Goal: Complete application form

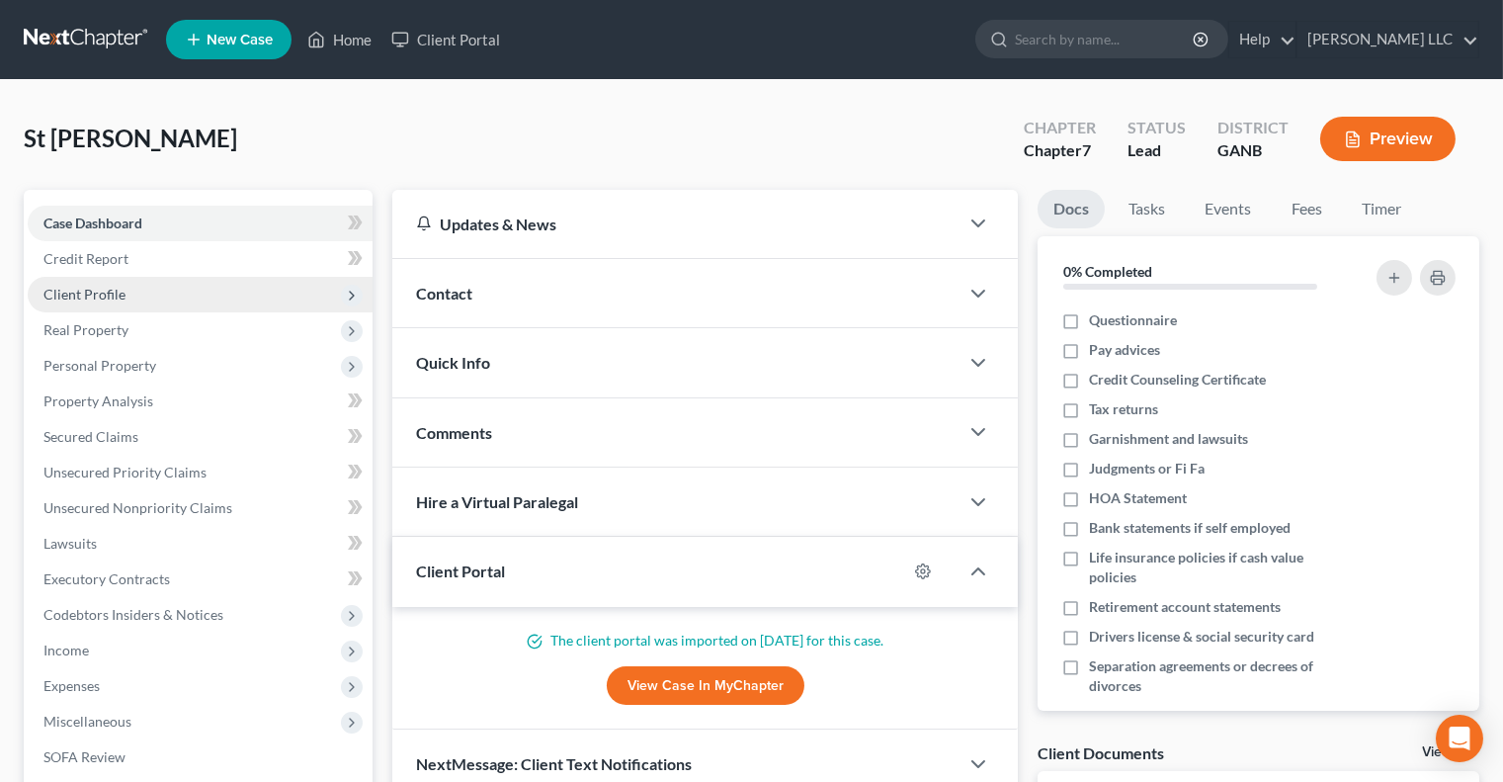
click at [127, 300] on span "Client Profile" at bounding box center [200, 295] width 345 height 36
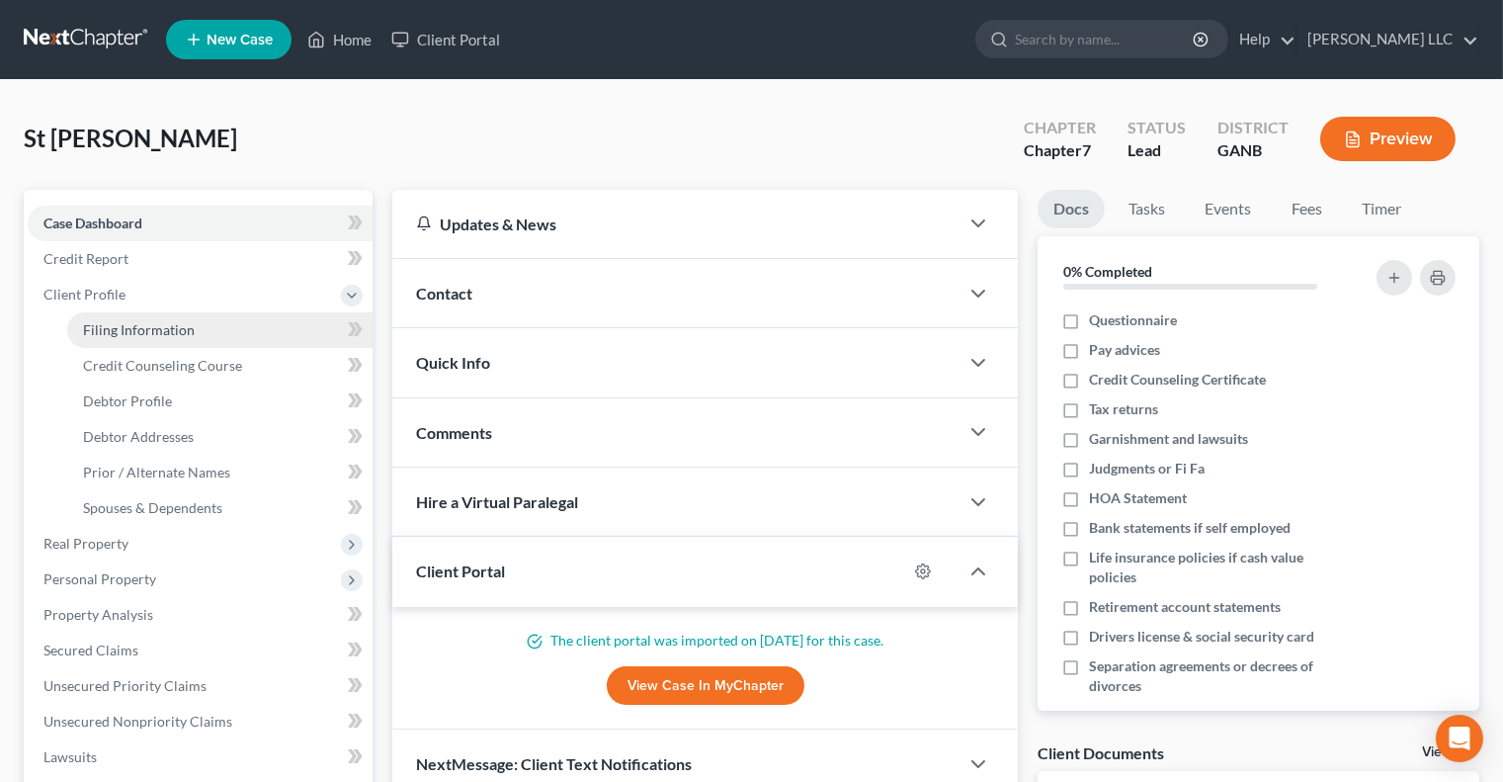
click at [127, 342] on link "Filing Information" at bounding box center [219, 330] width 305 height 36
select select "1"
select select "0"
select select "10"
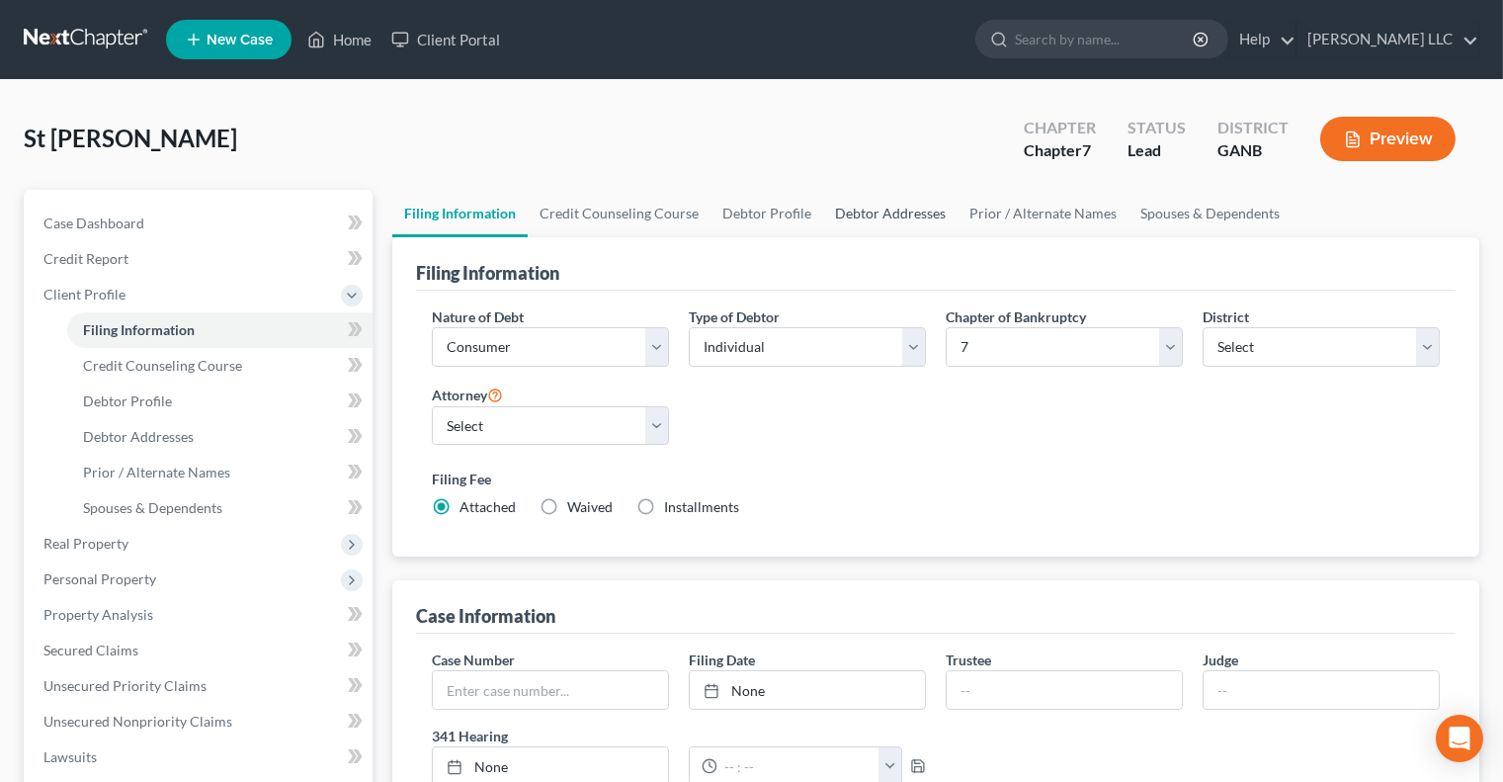
click at [853, 210] on link "Debtor Addresses" at bounding box center [890, 213] width 134 height 47
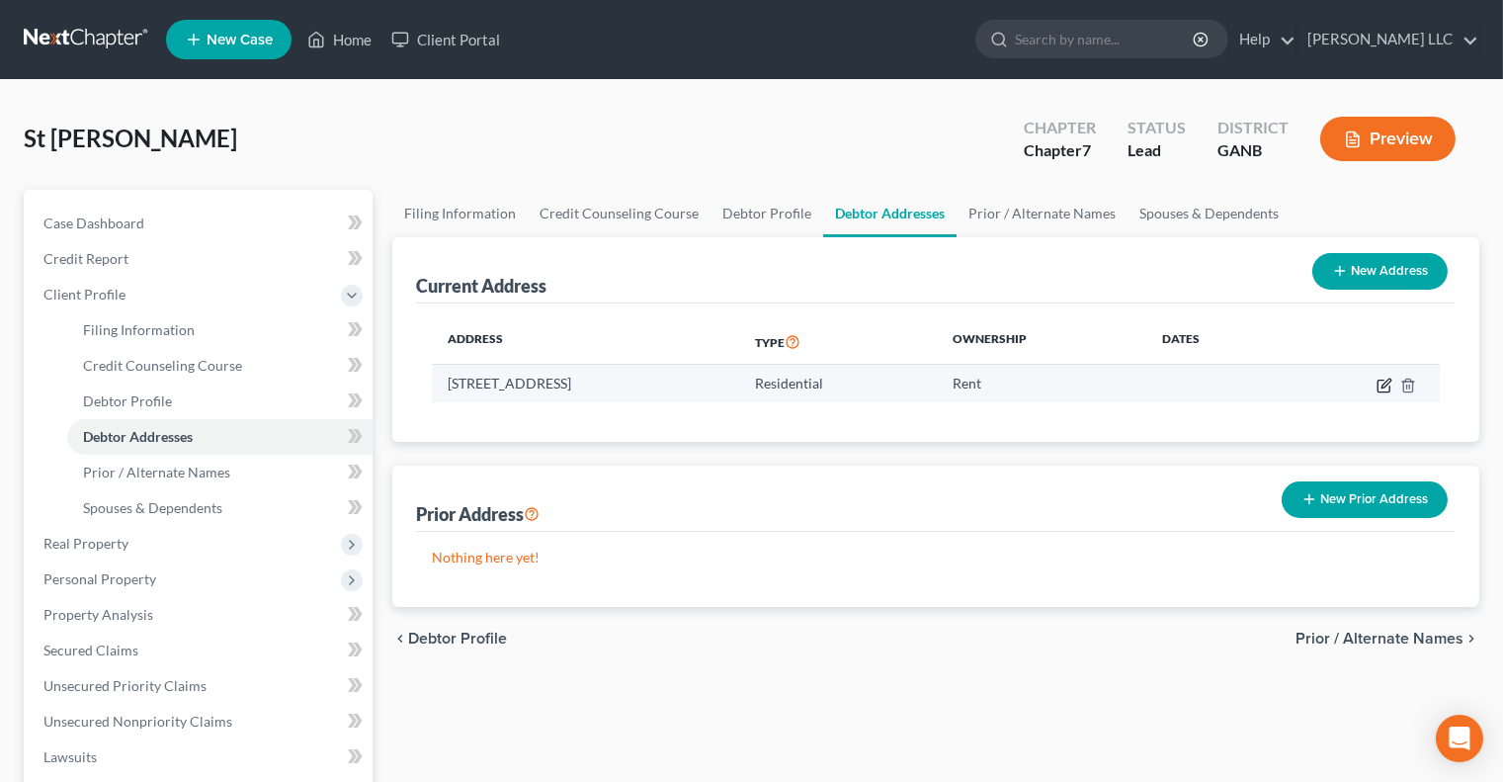
click at [1386, 386] on icon "button" at bounding box center [1385, 386] width 16 height 16
select select "10"
select select "0"
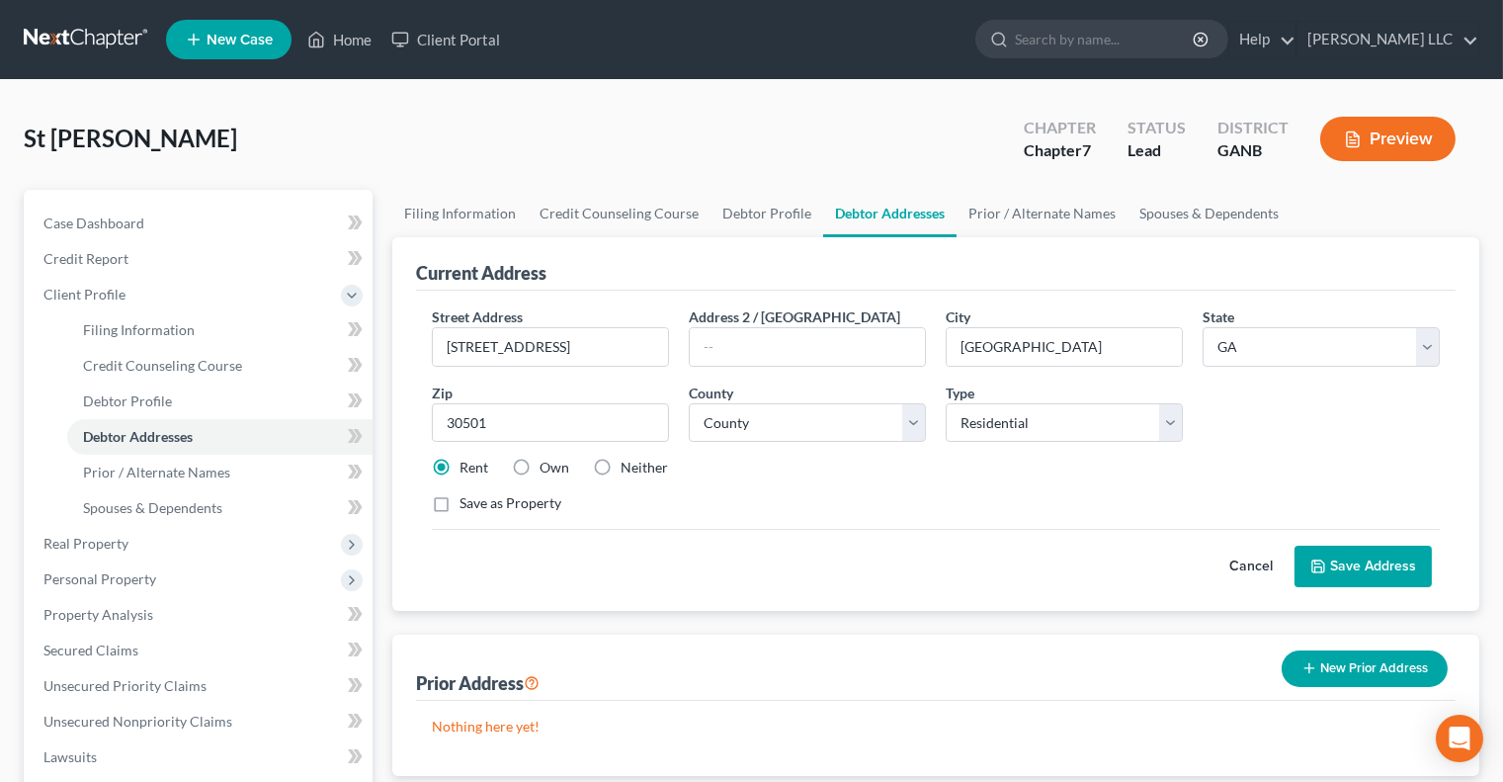
click at [982, 495] on div "Save as Property" at bounding box center [936, 503] width 1008 height 20
click at [1244, 559] on button "Cancel" at bounding box center [1251, 567] width 87 height 40
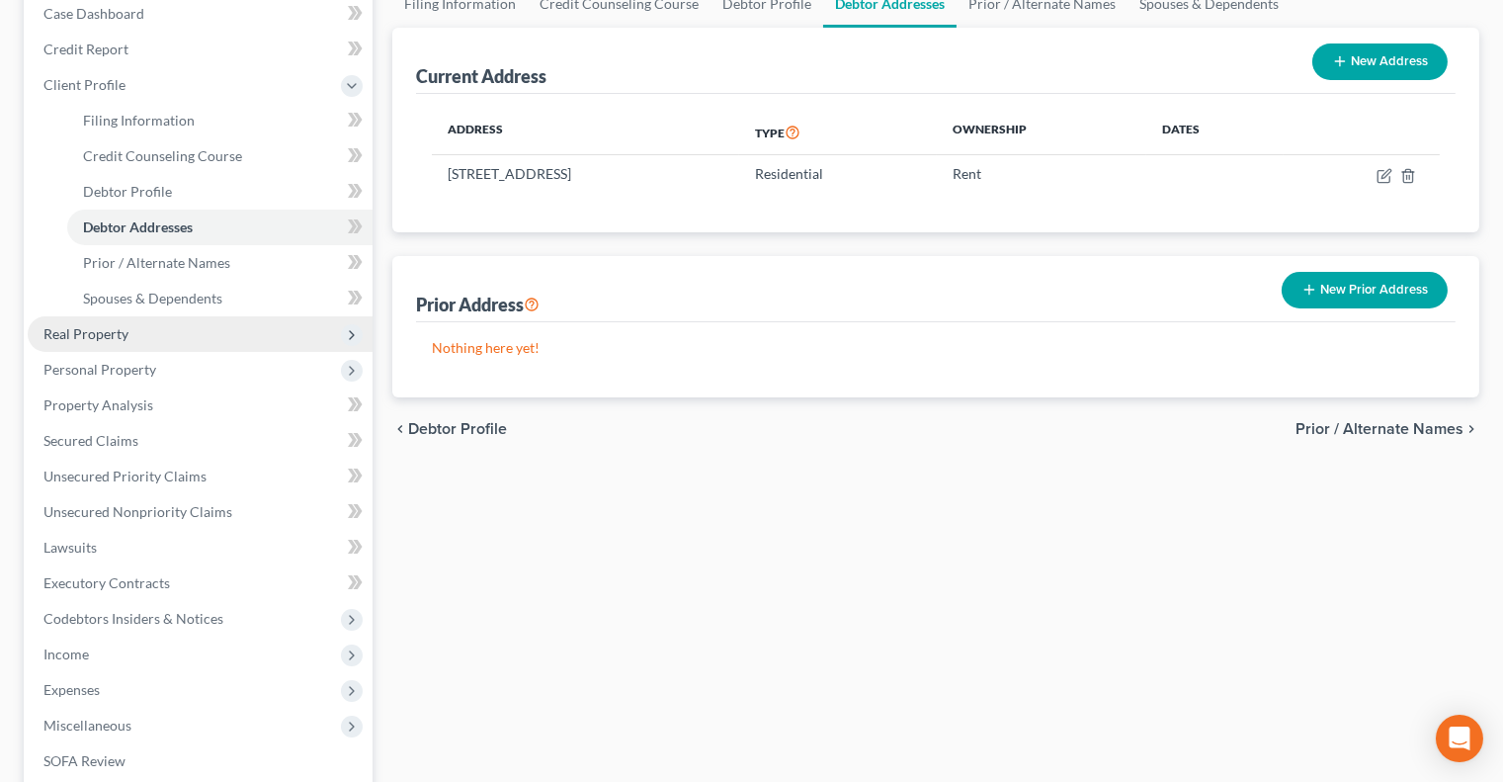
scroll to position [479, 0]
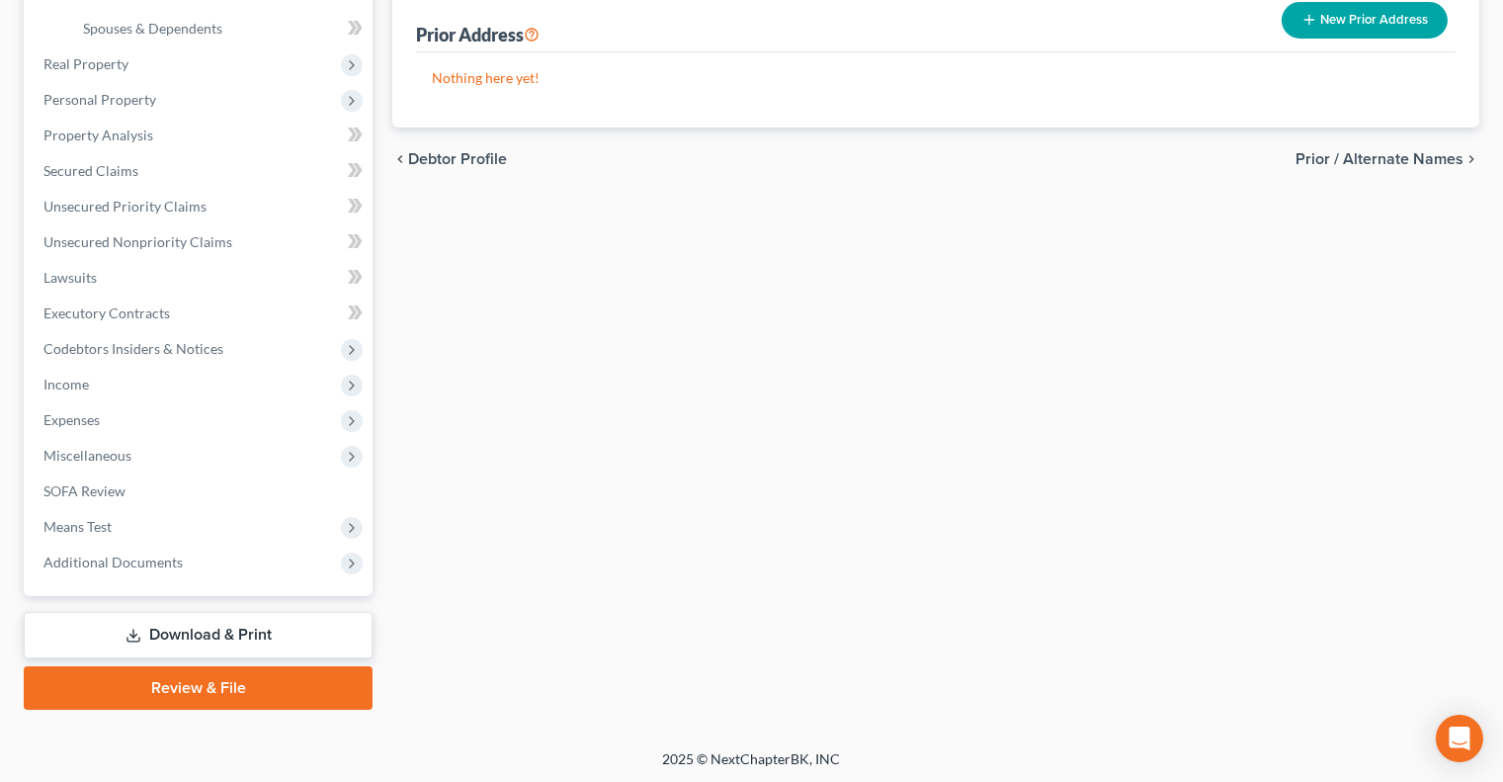
click at [239, 682] on link "Review & File" at bounding box center [198, 687] width 349 height 43
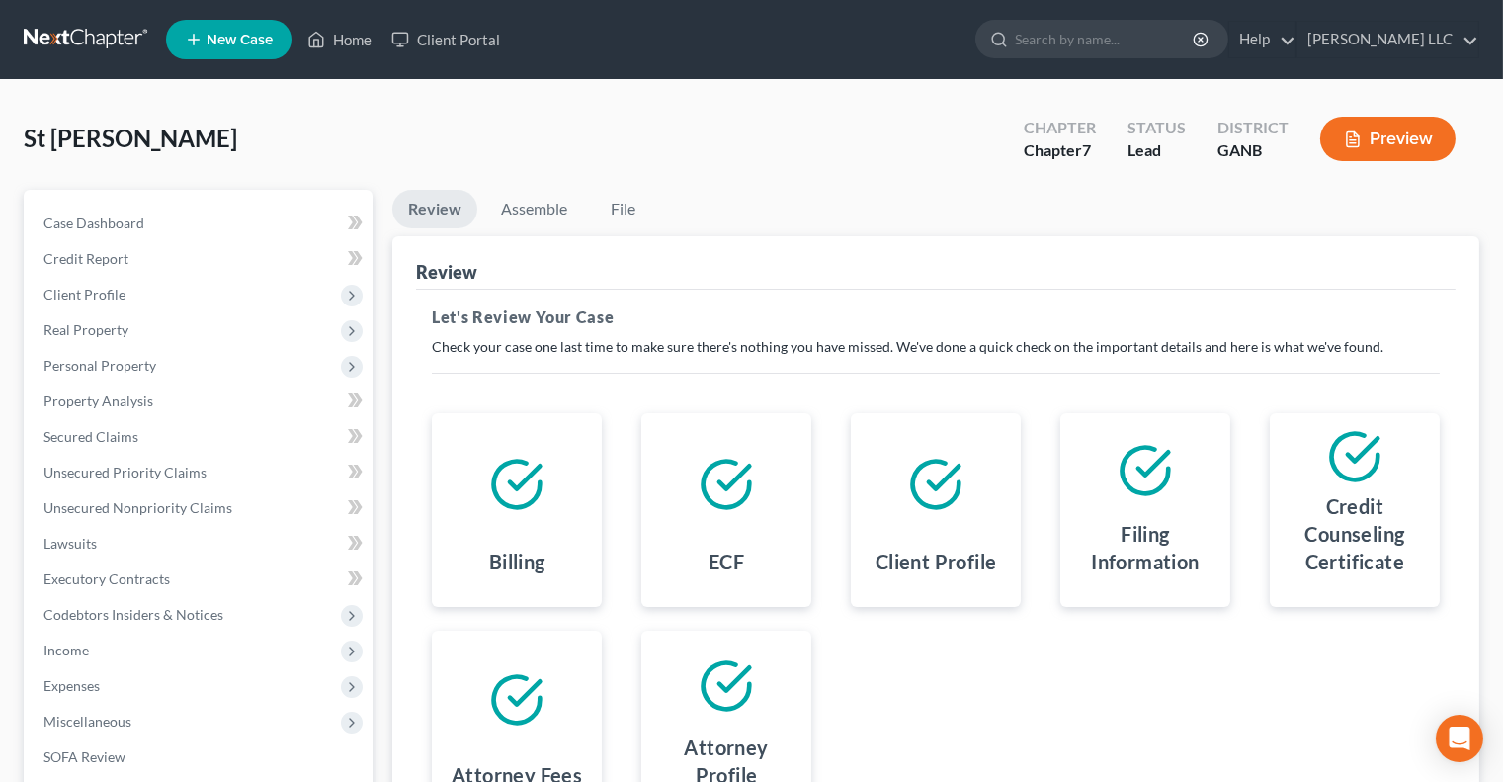
click at [1415, 145] on button "Preview" at bounding box center [1388, 139] width 135 height 44
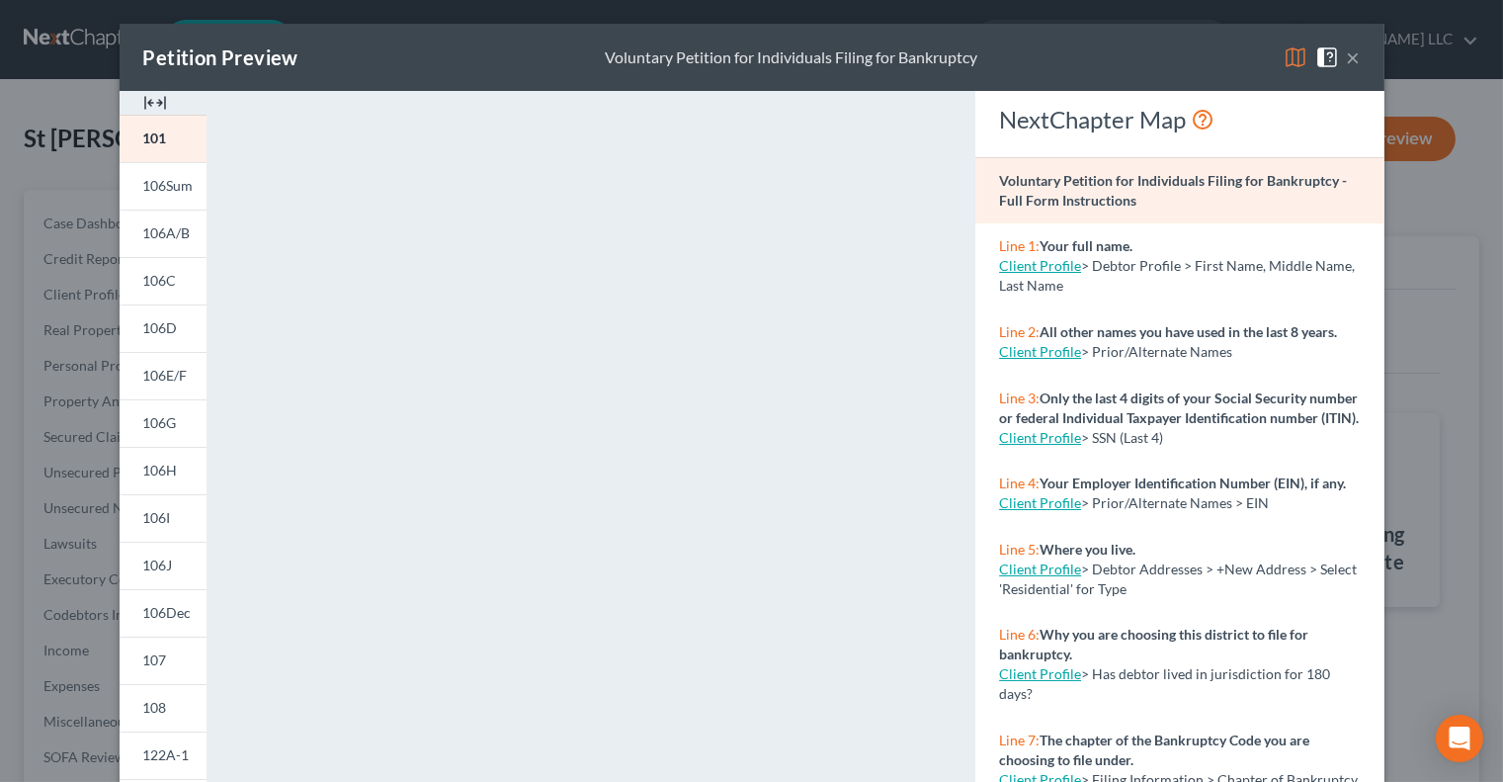
click at [1356, 55] on button "×" at bounding box center [1354, 57] width 14 height 24
